Goal: Find specific page/section: Find specific page/section

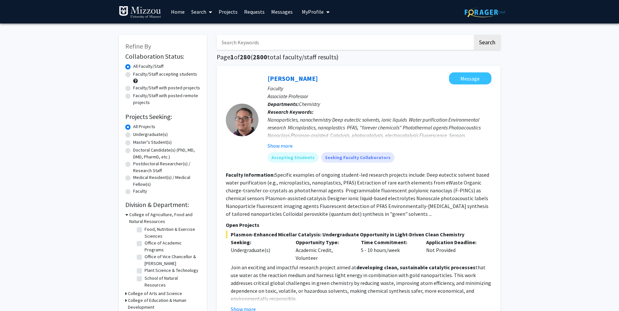
scroll to position [52, 0]
click at [166, 267] on label "Plant Science & Technology" at bounding box center [171, 270] width 54 height 7
click at [149, 267] on input "Plant Science & Technology" at bounding box center [146, 269] width 4 height 4
checkbox input "true"
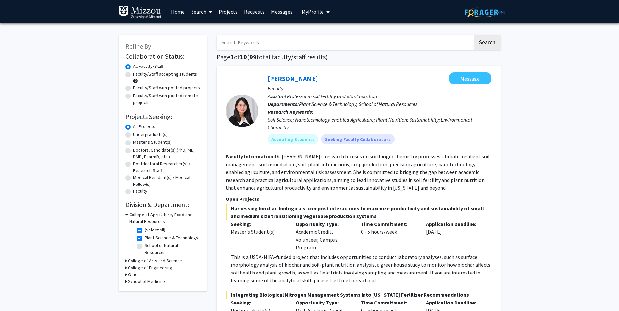
click at [285, 38] on input "Search Keywords" at bounding box center [345, 42] width 256 height 15
type input "[PERSON_NAME]"
click at [473, 35] on button "Search" at bounding box center [486, 42] width 27 height 15
checkbox input "false"
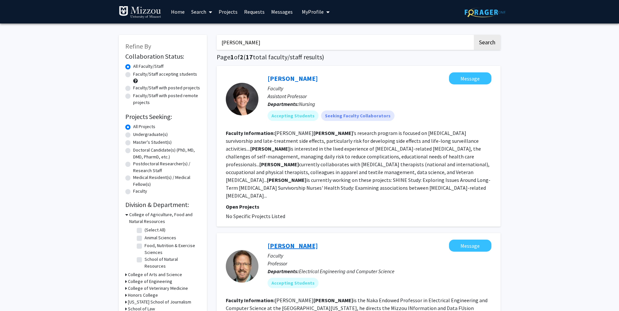
click at [286, 242] on link "[PERSON_NAME]" at bounding box center [292, 246] width 50 height 8
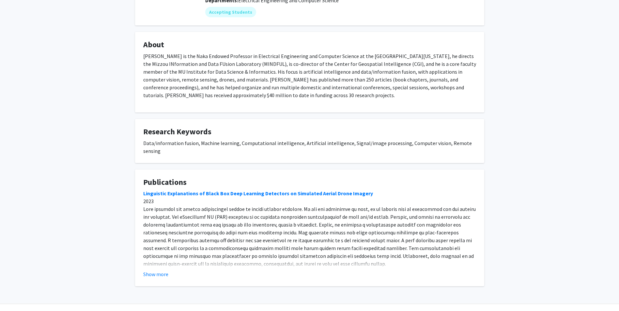
scroll to position [94, 0]
click at [154, 270] on button "Show more" at bounding box center [155, 274] width 25 height 8
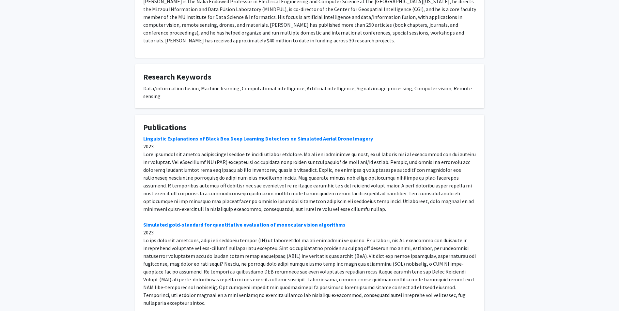
scroll to position [0, 0]
